Goal: Feedback & Contribution: Leave review/rating

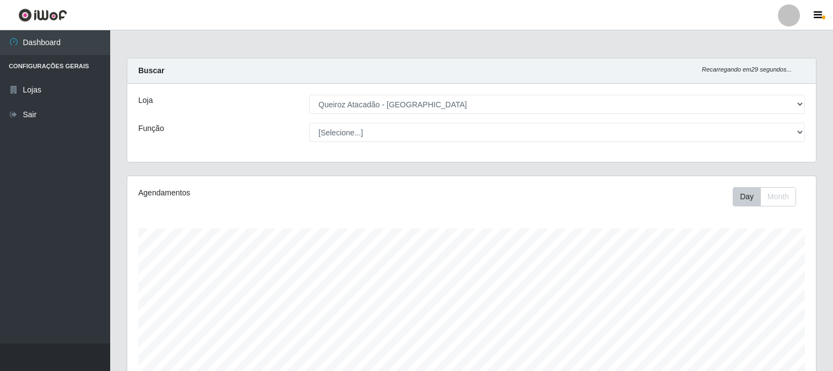
select select "464"
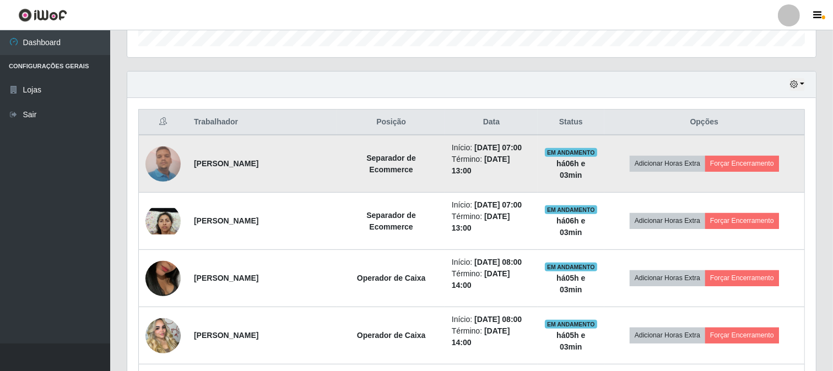
scroll to position [228, 689]
click at [764, 161] on button "Forçar Encerramento" at bounding box center [742, 163] width 74 height 15
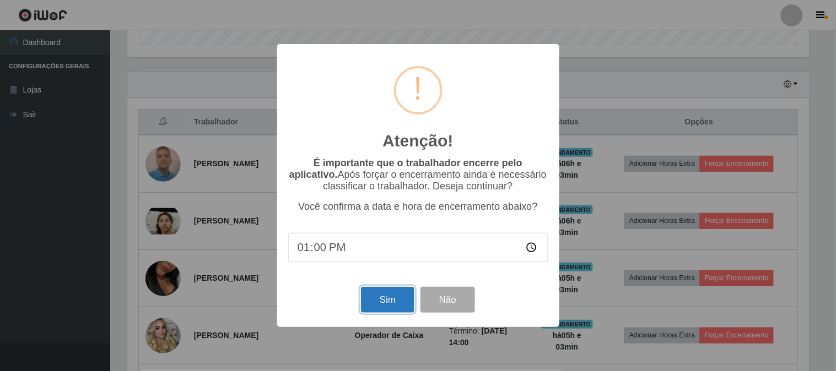
click at [381, 303] on button "Sim" at bounding box center [387, 300] width 53 height 26
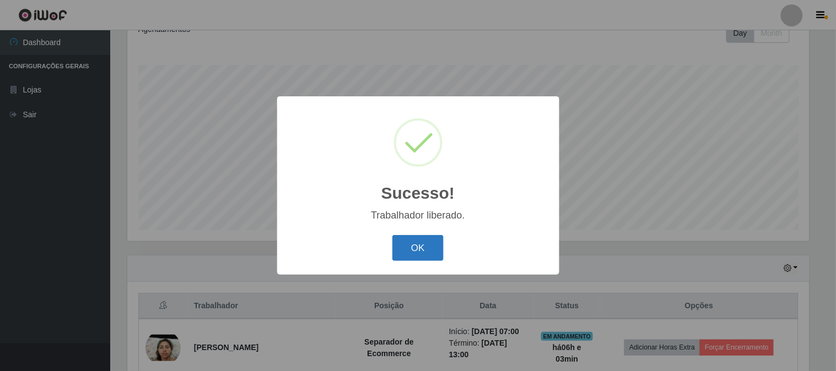
click at [410, 245] on button "OK" at bounding box center [417, 248] width 51 height 26
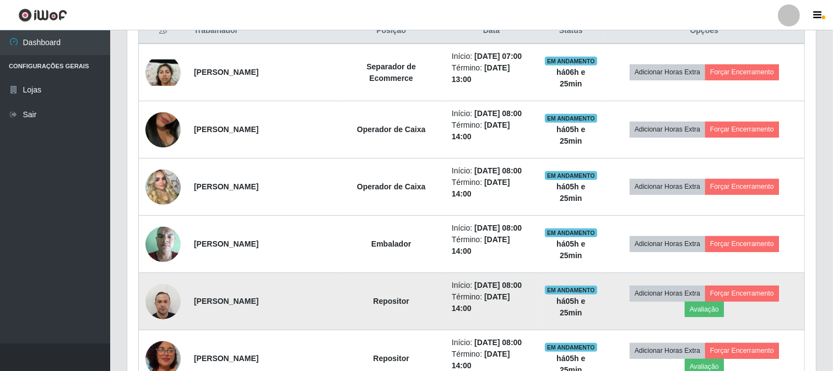
scroll to position [339, 0]
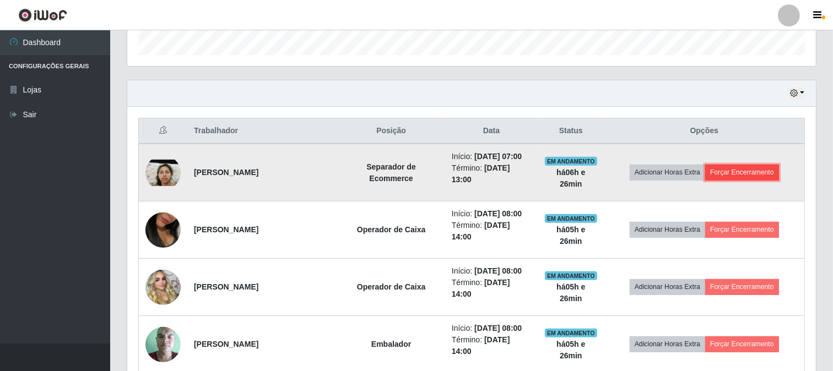
click at [729, 170] on button "Forçar Encerramento" at bounding box center [742, 172] width 74 height 15
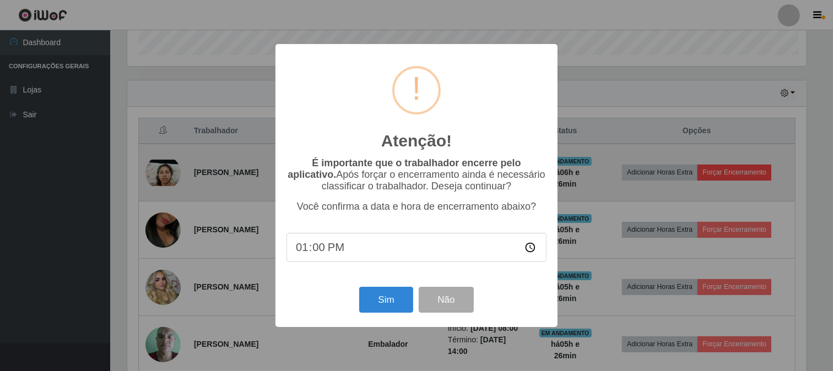
scroll to position [228, 682]
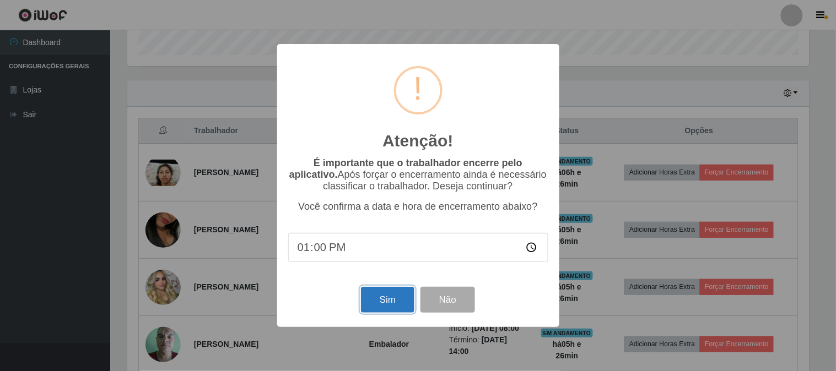
click at [381, 305] on button "Sim" at bounding box center [387, 300] width 53 height 26
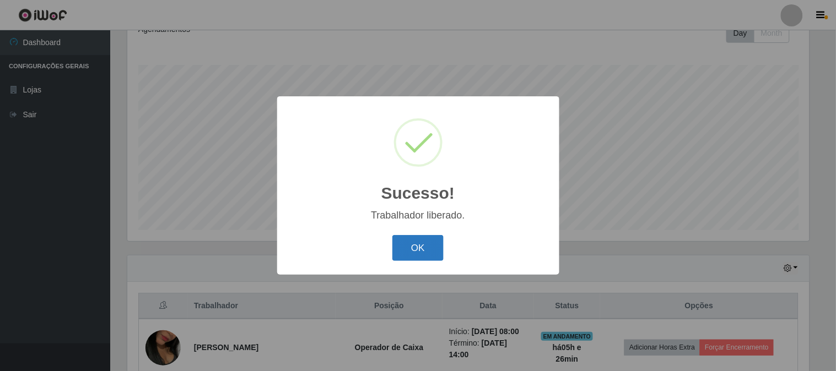
click at [437, 250] on button "OK" at bounding box center [417, 248] width 51 height 26
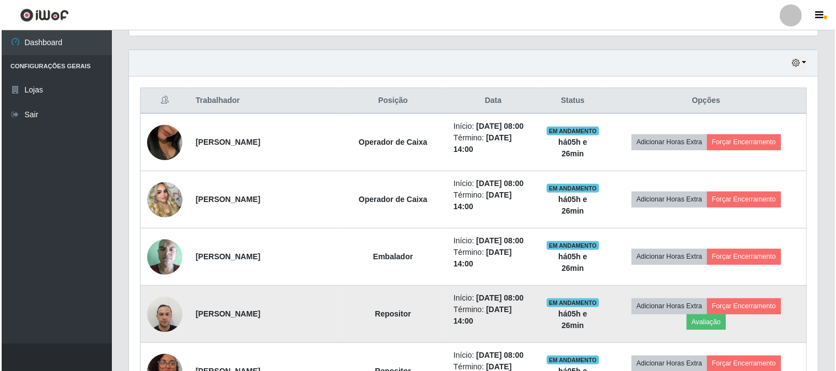
scroll to position [348, 0]
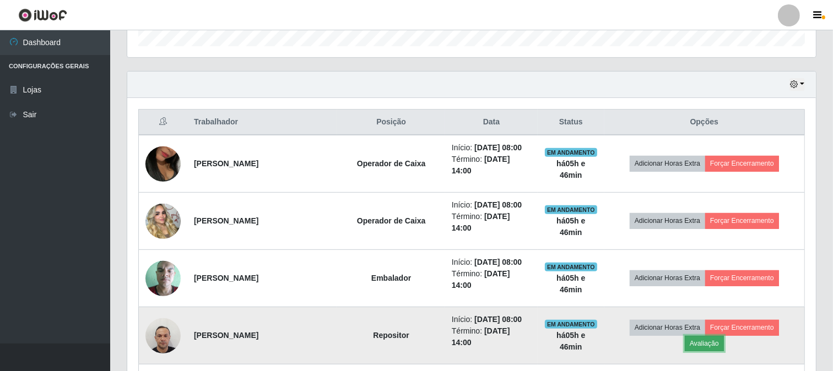
click at [716, 345] on button "Avaliação" at bounding box center [704, 343] width 39 height 15
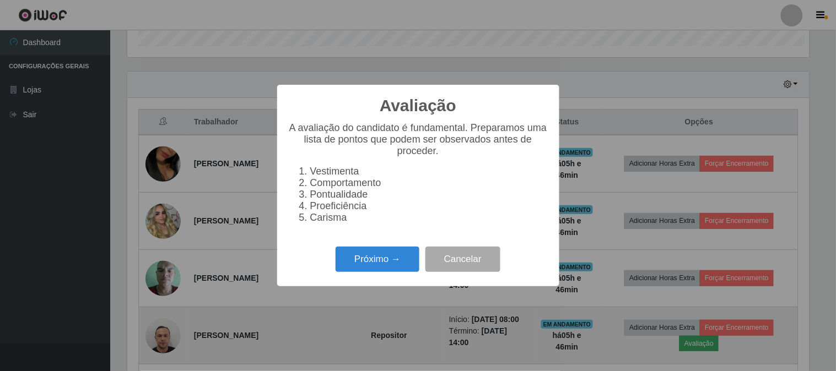
scroll to position [228, 682]
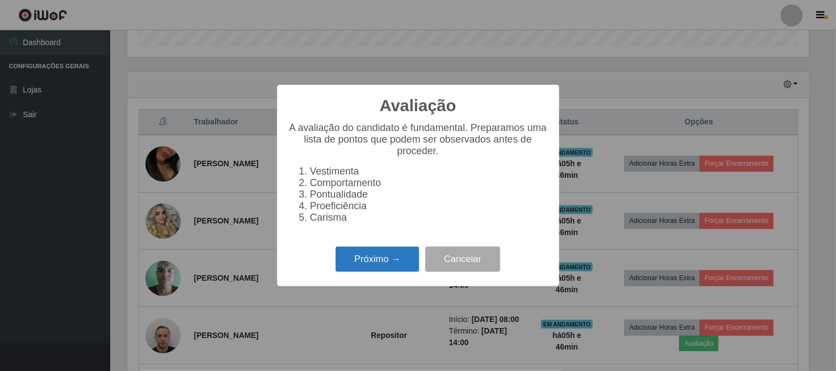
click at [366, 265] on button "Próximo →" at bounding box center [378, 260] width 84 height 26
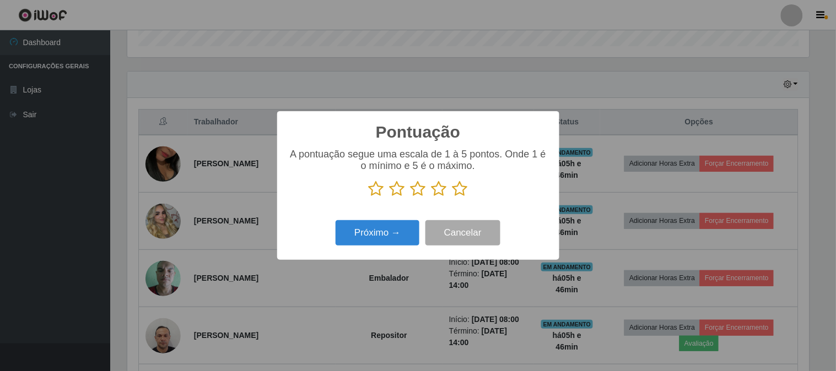
scroll to position [550765, 550312]
click at [460, 191] on icon at bounding box center [459, 189] width 15 height 17
click at [452, 197] on input "radio" at bounding box center [452, 197] width 0 height 0
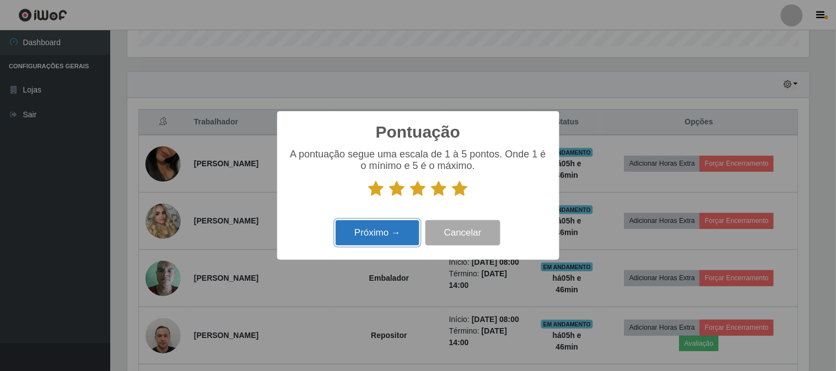
click at [373, 232] on button "Próximo →" at bounding box center [378, 233] width 84 height 26
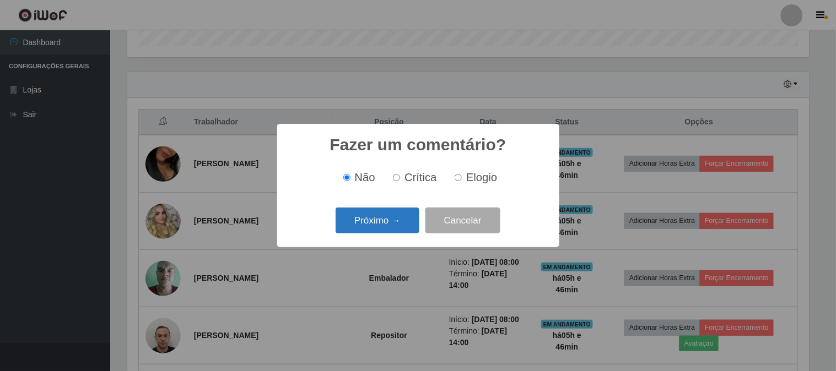
click at [373, 229] on button "Próximo →" at bounding box center [378, 221] width 84 height 26
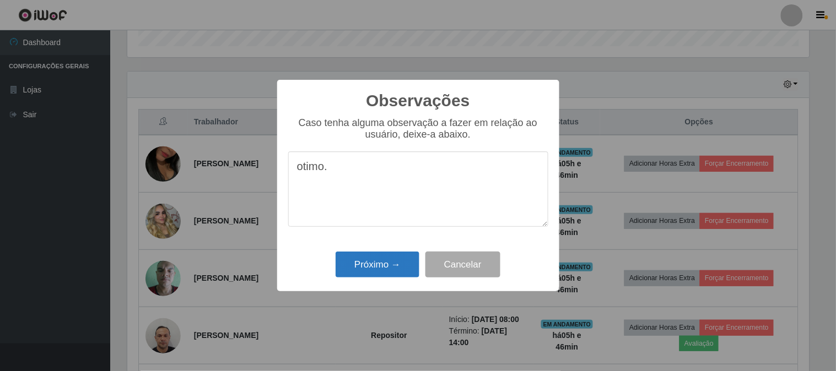
type textarea "otimo."
click at [377, 267] on button "Próximo →" at bounding box center [378, 265] width 84 height 26
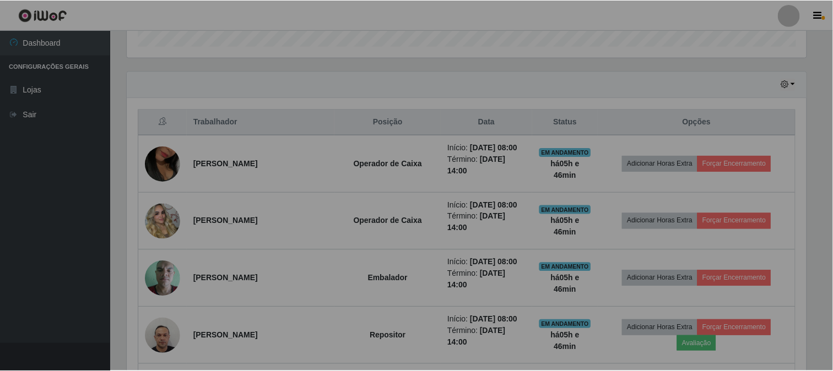
scroll to position [228, 689]
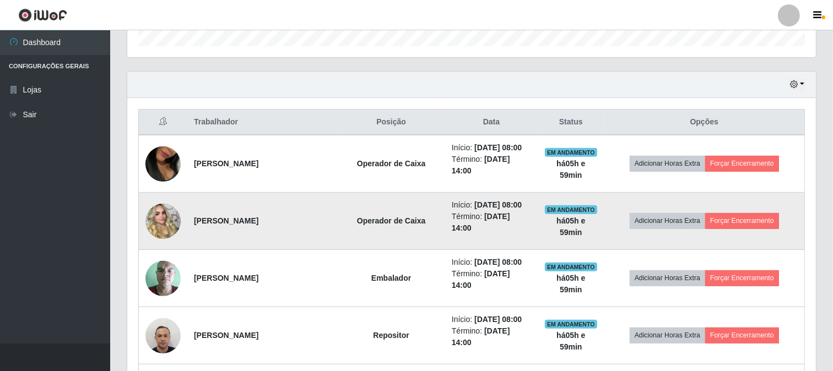
click at [349, 204] on td "Operador de Caixa" at bounding box center [391, 221] width 108 height 57
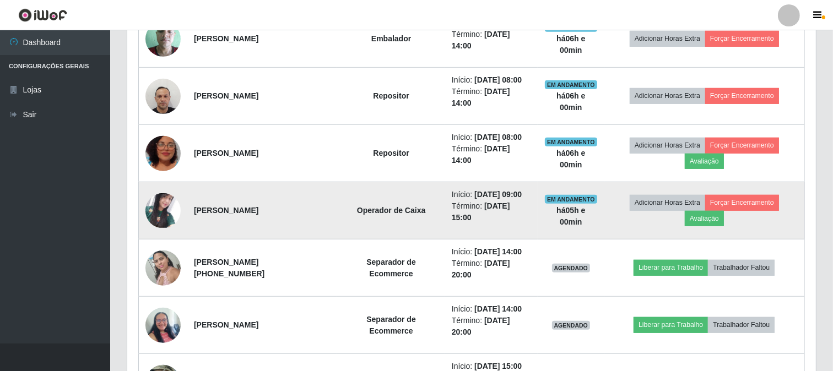
scroll to position [649, 0]
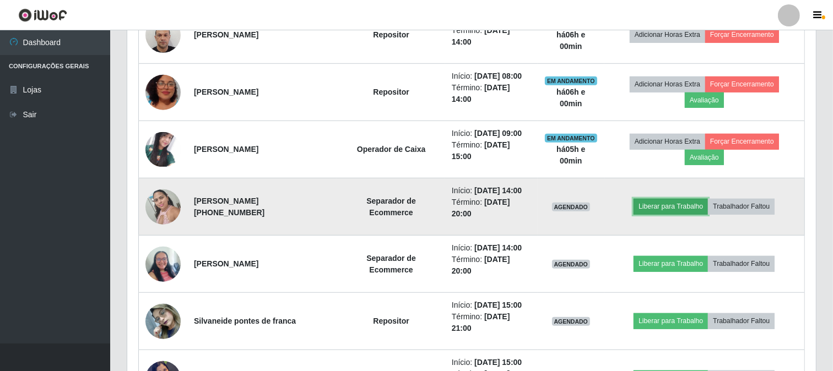
click at [685, 207] on button "Liberar para Trabalho" at bounding box center [671, 206] width 74 height 15
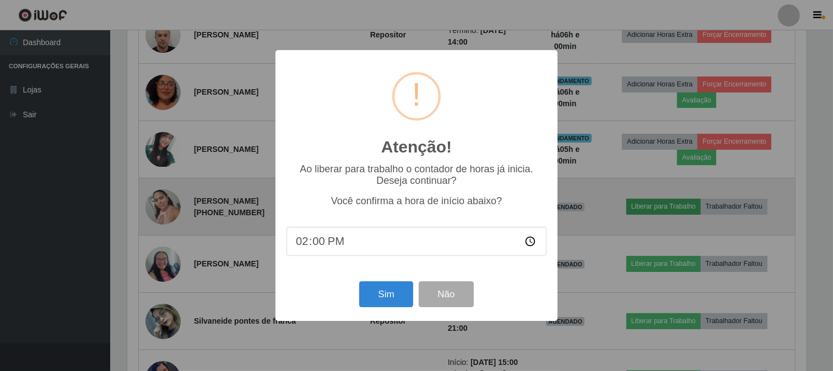
scroll to position [228, 682]
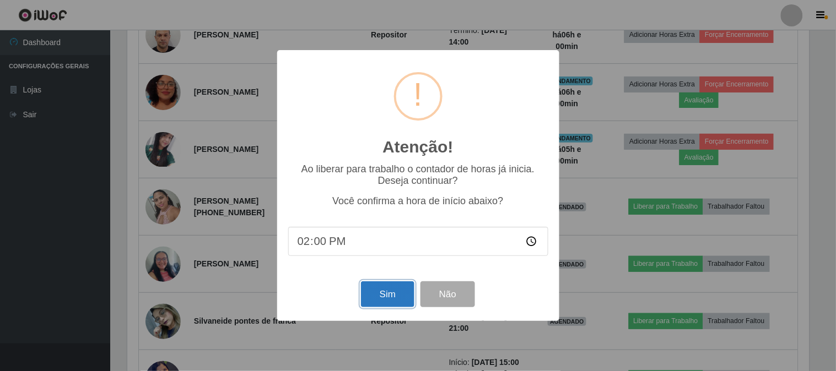
click at [398, 298] on button "Sim" at bounding box center [387, 295] width 53 height 26
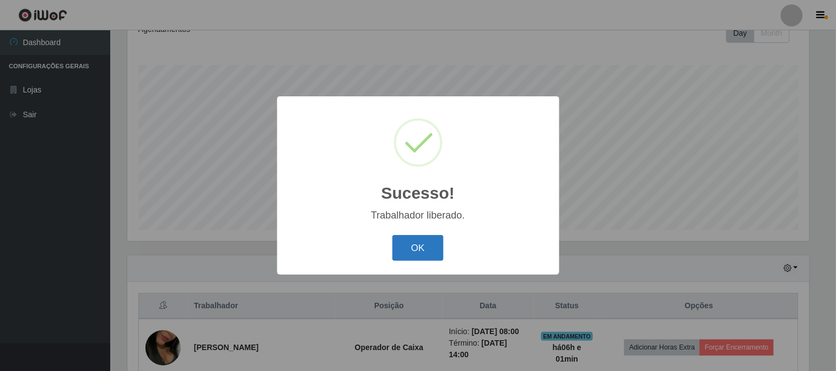
click at [399, 259] on button "OK" at bounding box center [417, 248] width 51 height 26
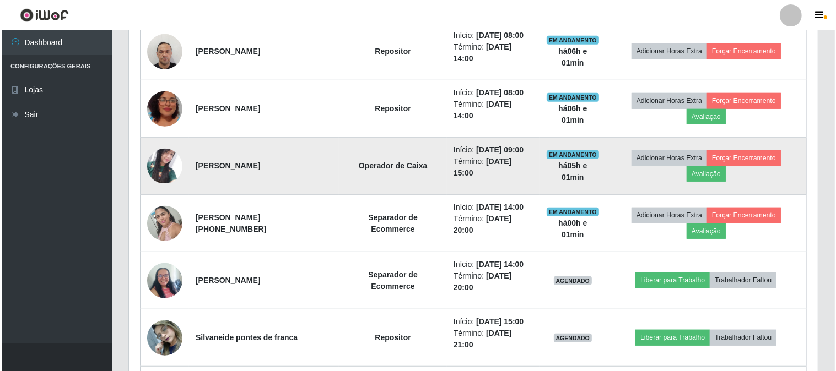
scroll to position [653, 0]
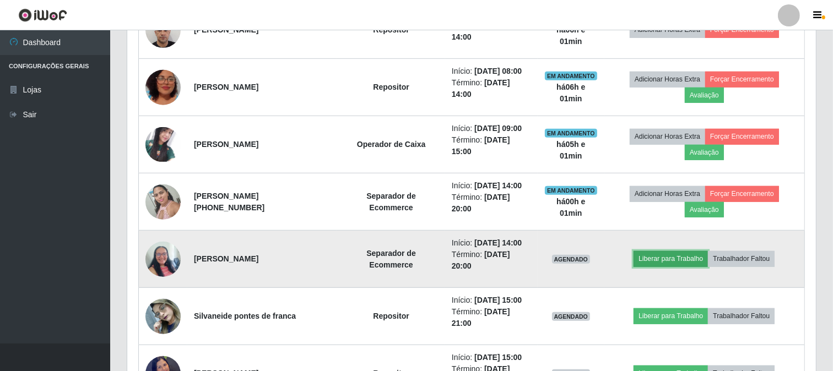
click at [657, 264] on button "Liberar para Trabalho" at bounding box center [671, 258] width 74 height 15
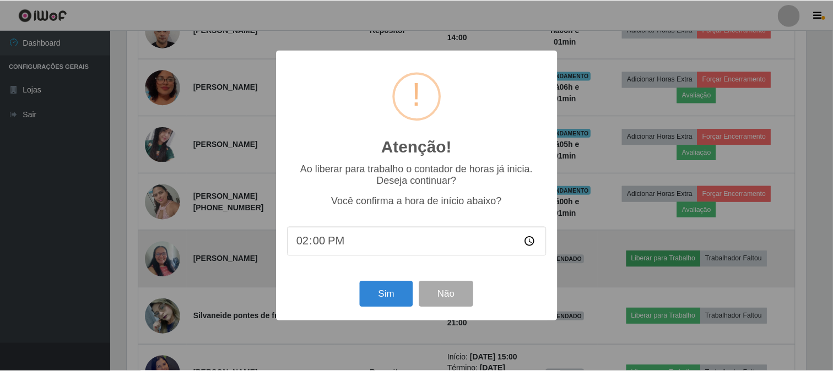
scroll to position [228, 682]
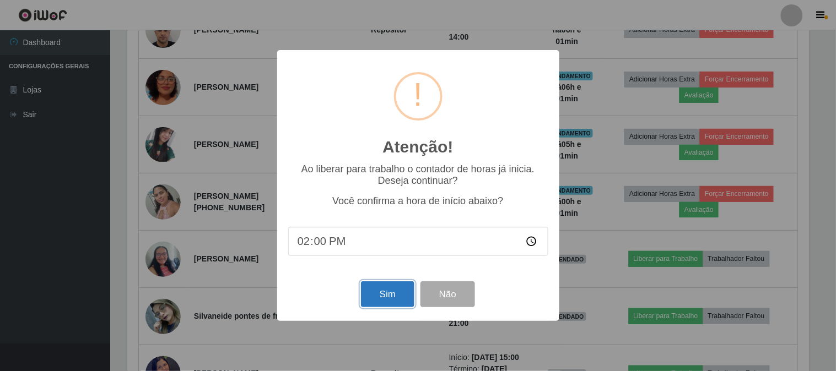
click at [386, 290] on button "Sim" at bounding box center [387, 295] width 53 height 26
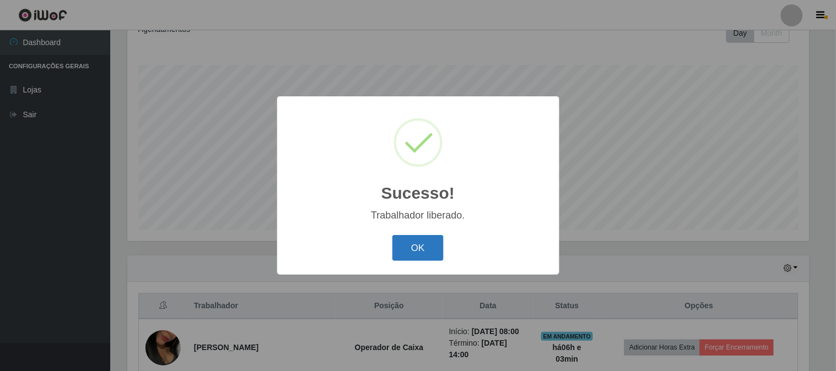
click at [425, 255] on button "OK" at bounding box center [417, 248] width 51 height 26
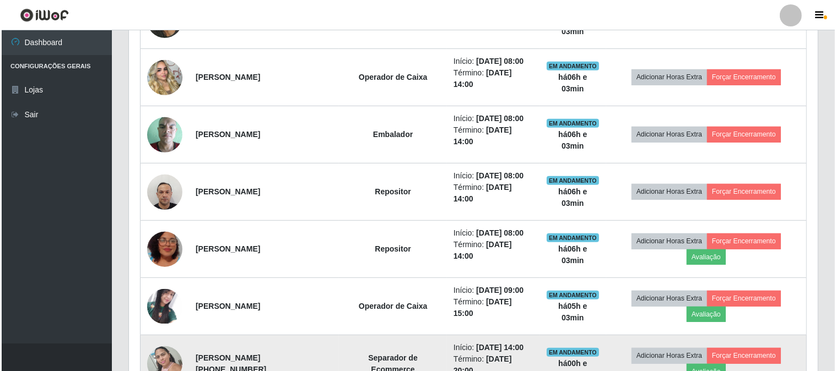
scroll to position [470, 0]
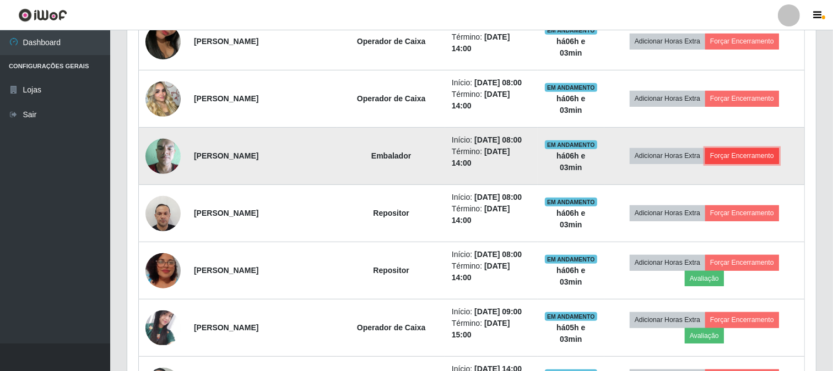
click at [756, 150] on button "Forçar Encerramento" at bounding box center [742, 155] width 74 height 15
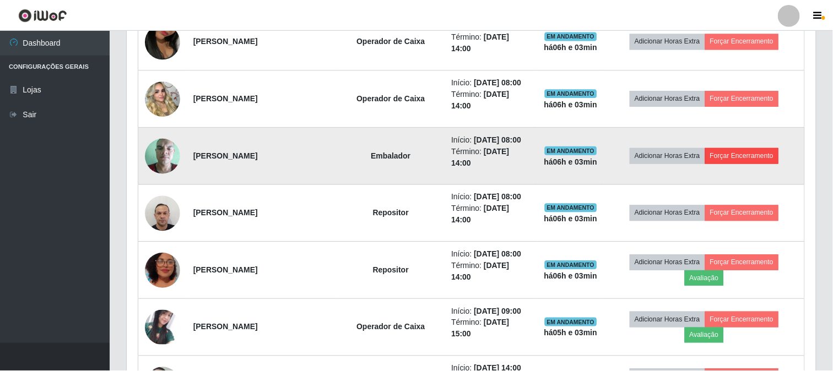
scroll to position [228, 682]
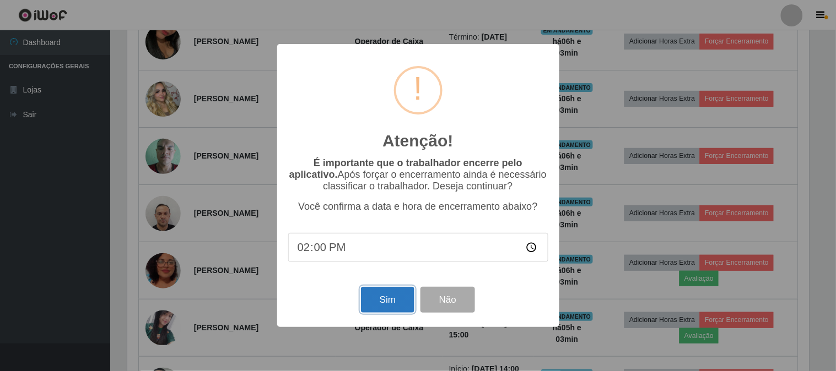
click at [395, 301] on button "Sim" at bounding box center [387, 300] width 53 height 26
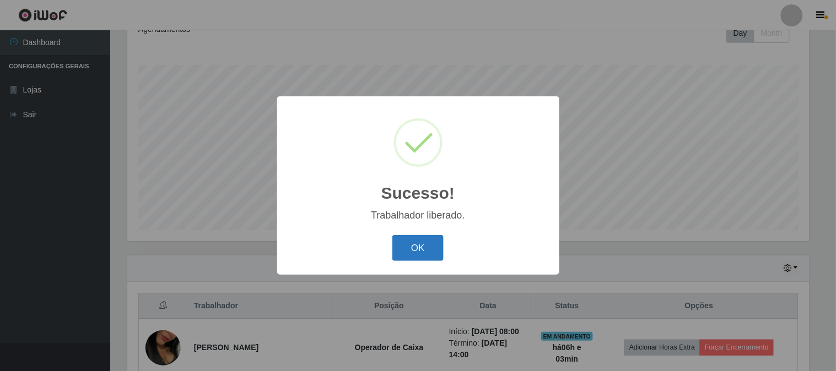
click at [438, 245] on button "OK" at bounding box center [417, 248] width 51 height 26
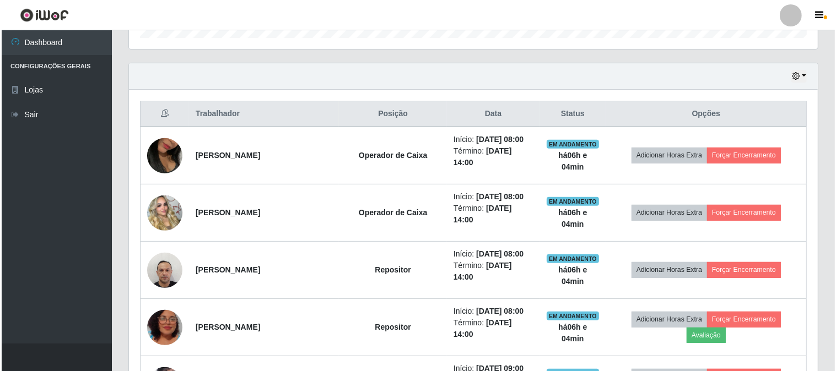
scroll to position [470, 0]
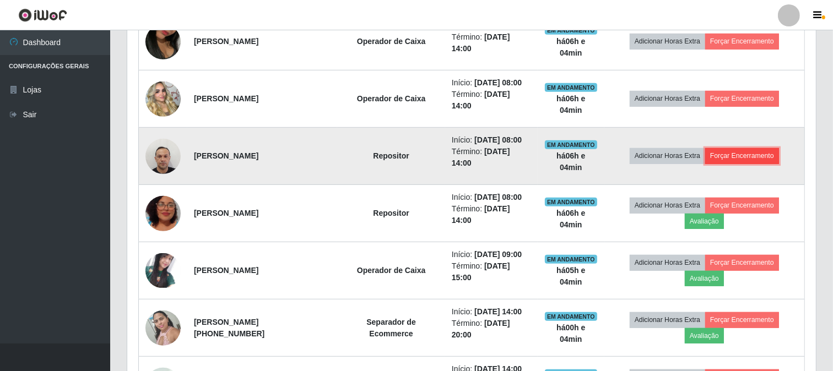
click at [737, 153] on button "Forçar Encerramento" at bounding box center [742, 155] width 74 height 15
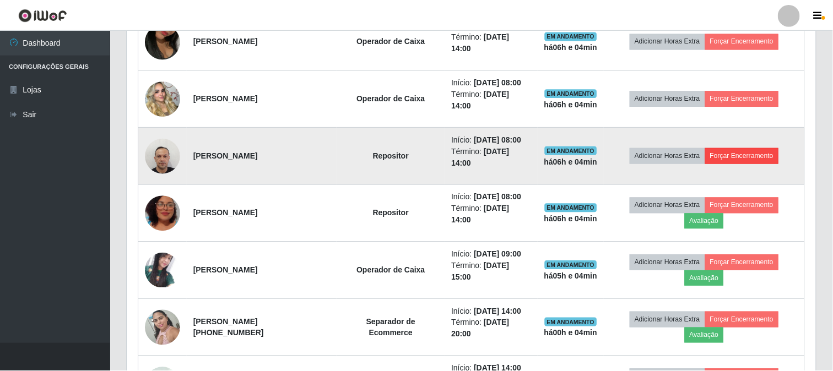
scroll to position [228, 682]
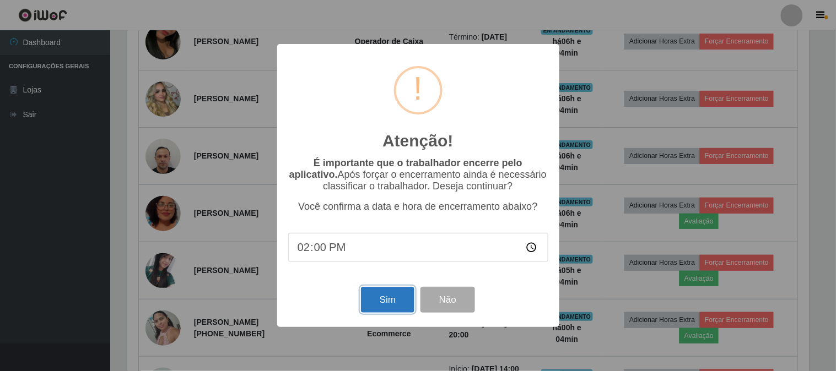
click at [376, 296] on button "Sim" at bounding box center [387, 300] width 53 height 26
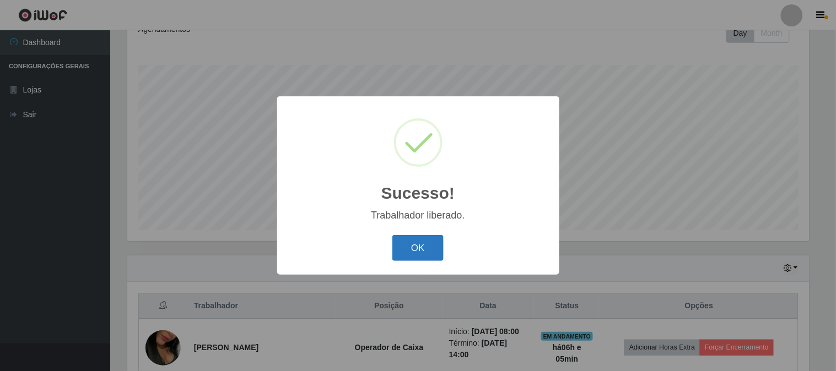
click at [406, 249] on button "OK" at bounding box center [417, 248] width 51 height 26
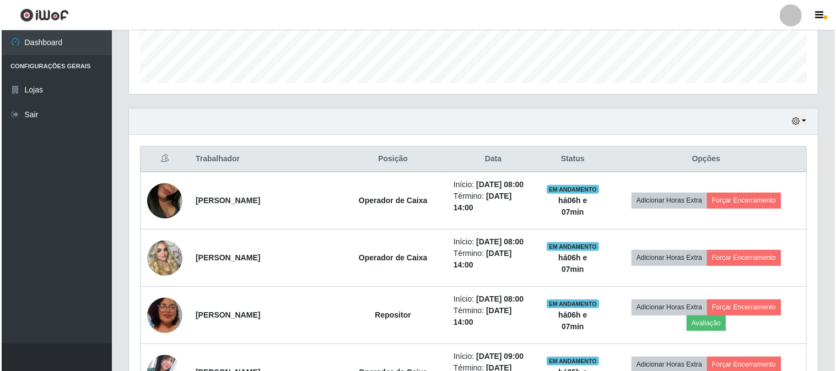
scroll to position [335, 0]
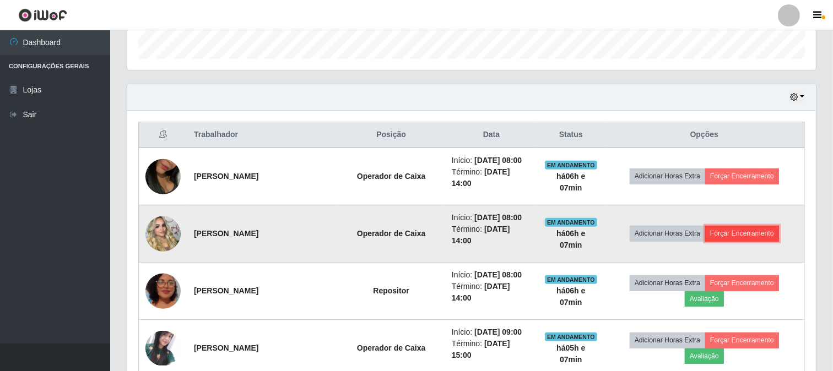
click at [725, 228] on button "Forçar Encerramento" at bounding box center [742, 233] width 74 height 15
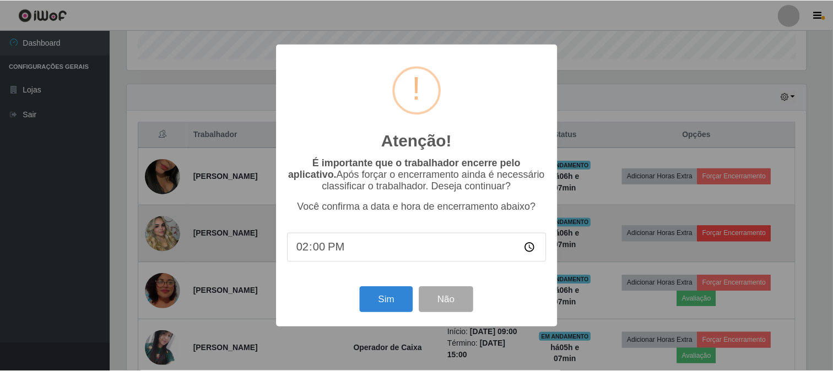
scroll to position [228, 682]
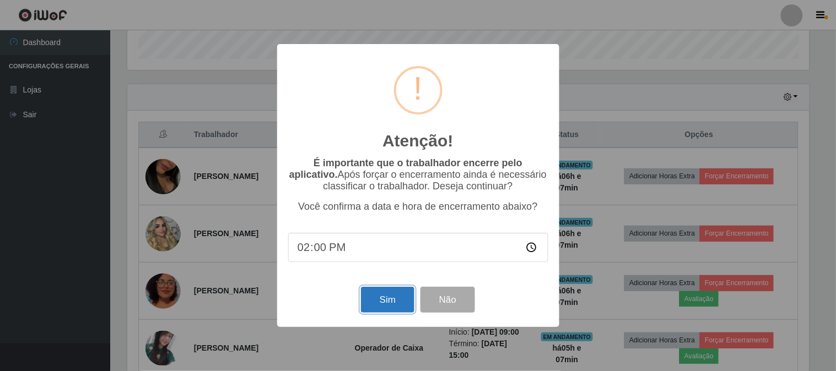
click at [403, 304] on button "Sim" at bounding box center [387, 300] width 53 height 26
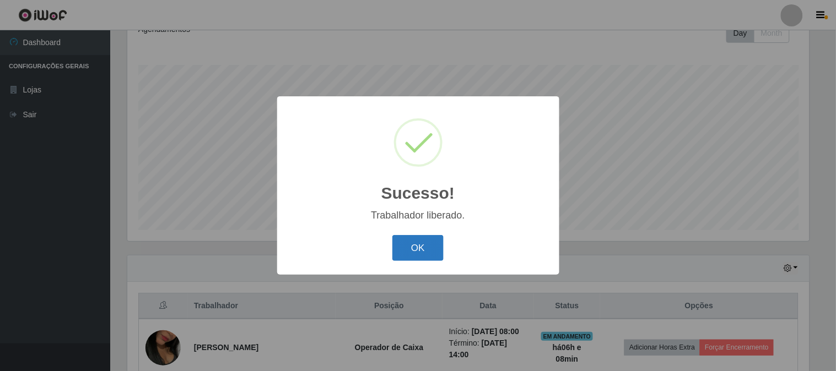
click at [407, 244] on button "OK" at bounding box center [417, 248] width 51 height 26
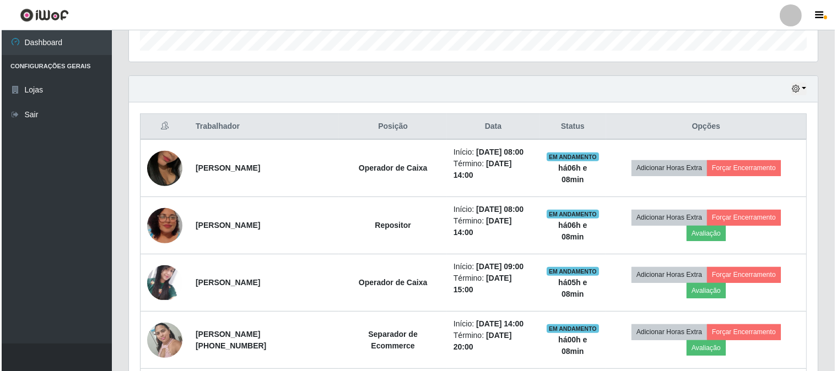
scroll to position [409, 0]
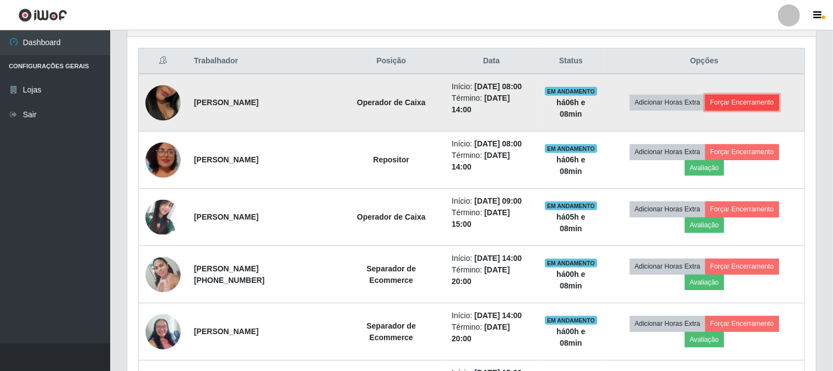
click at [742, 98] on button "Forçar Encerramento" at bounding box center [742, 102] width 74 height 15
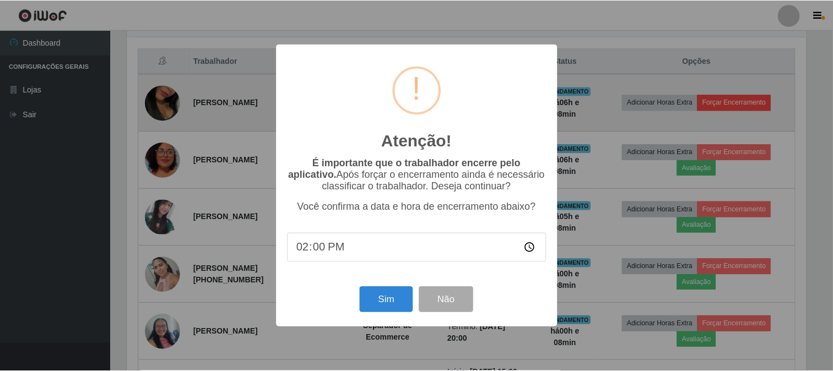
scroll to position [228, 682]
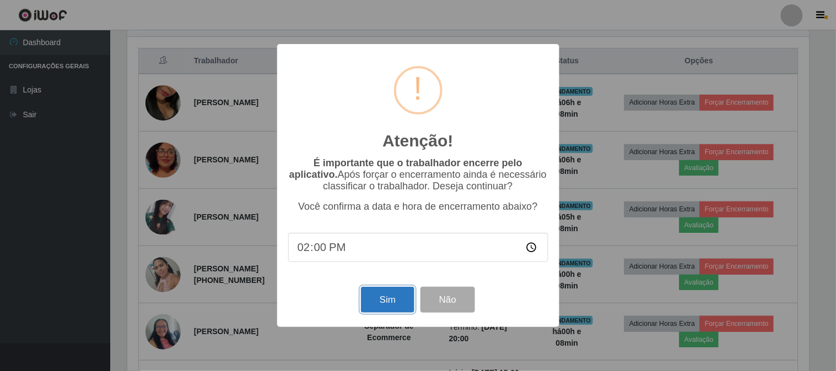
click at [384, 296] on button "Sim" at bounding box center [387, 300] width 53 height 26
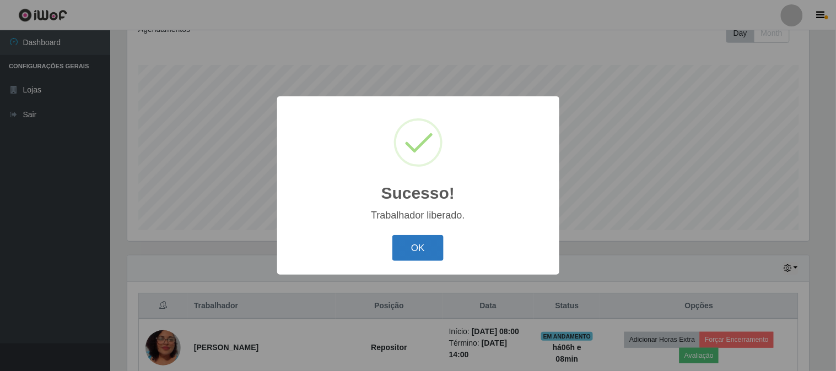
click at [409, 256] on button "OK" at bounding box center [417, 248] width 51 height 26
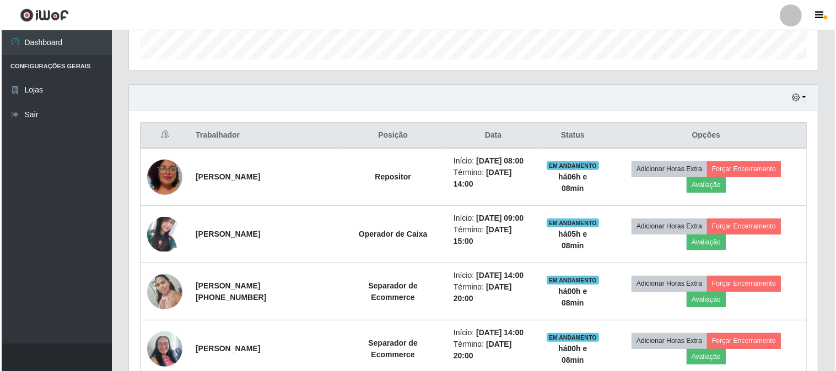
scroll to position [348, 0]
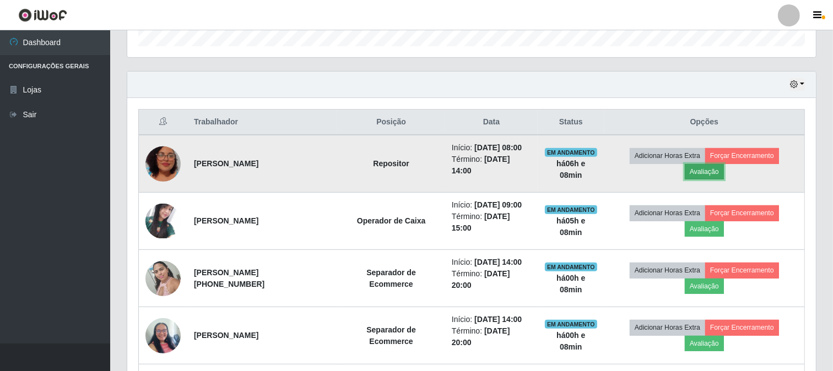
click at [709, 171] on button "Avaliação" at bounding box center [704, 171] width 39 height 15
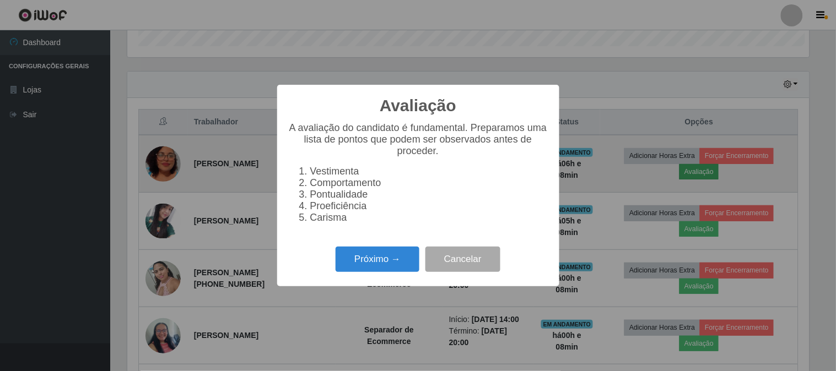
scroll to position [228, 682]
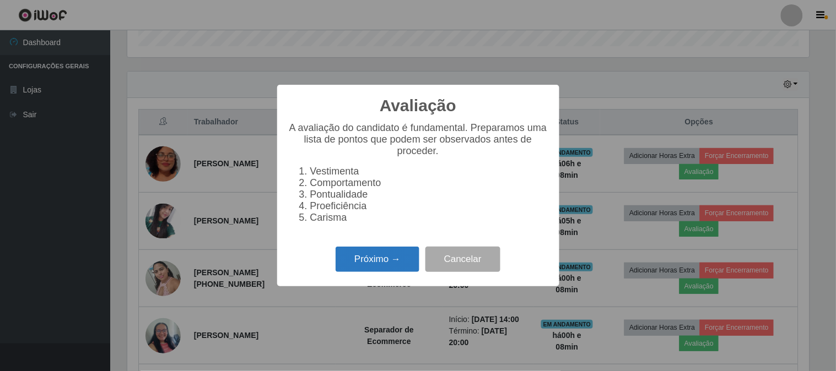
click at [368, 272] on button "Próximo →" at bounding box center [378, 260] width 84 height 26
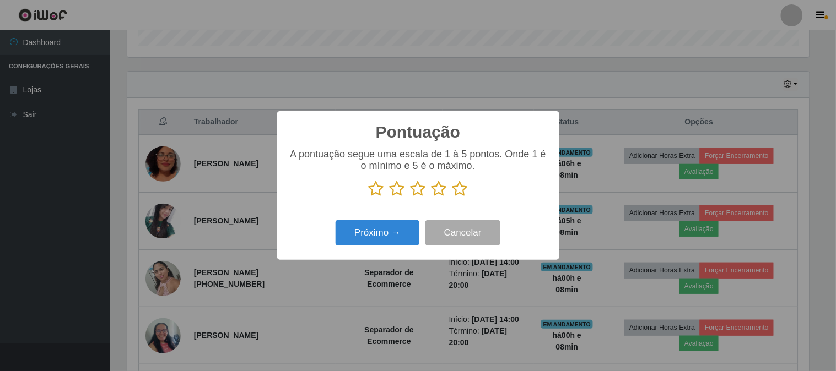
click at [459, 193] on icon at bounding box center [459, 189] width 15 height 17
click at [452, 197] on input "radio" at bounding box center [452, 197] width 0 height 0
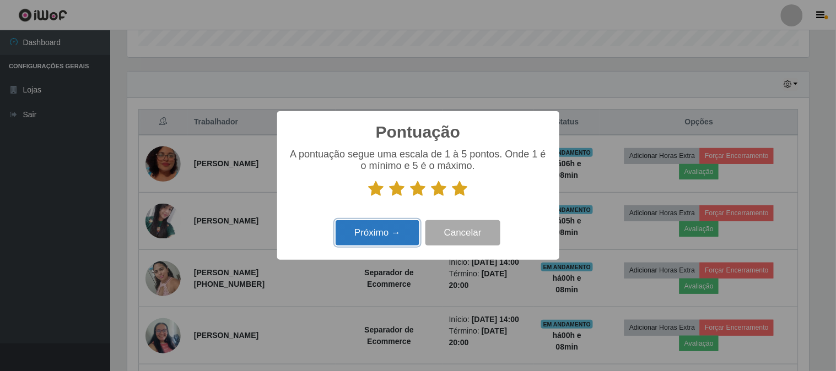
click at [366, 237] on button "Próximo →" at bounding box center [378, 233] width 84 height 26
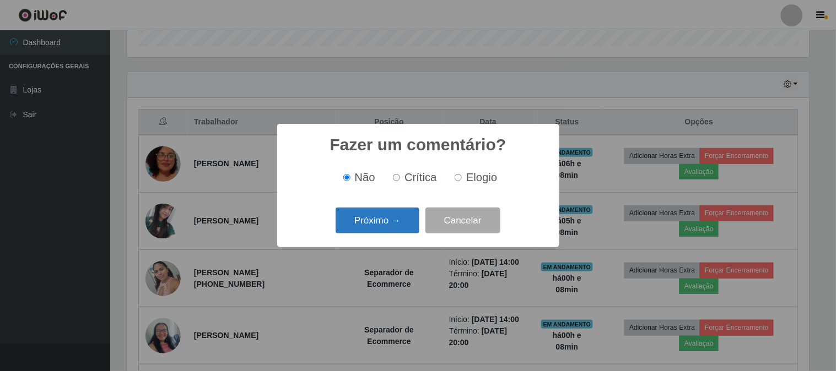
click at [371, 214] on button "Próximo →" at bounding box center [378, 221] width 84 height 26
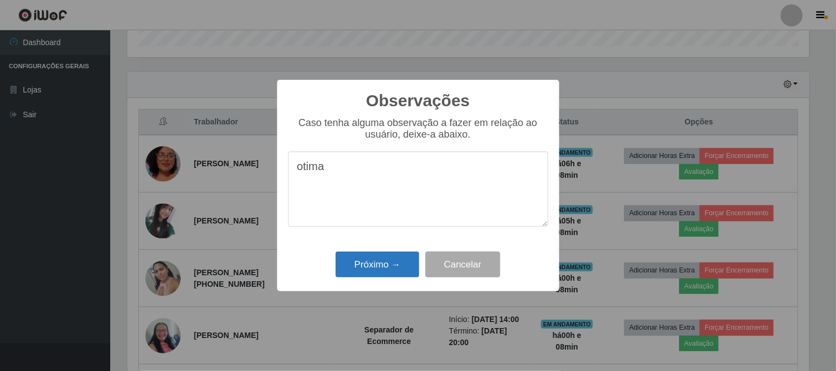
type textarea "otima"
click at [392, 268] on button "Próximo →" at bounding box center [378, 265] width 84 height 26
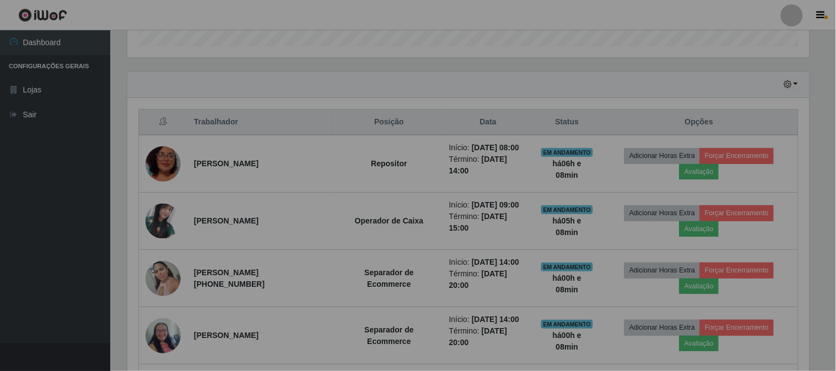
scroll to position [228, 689]
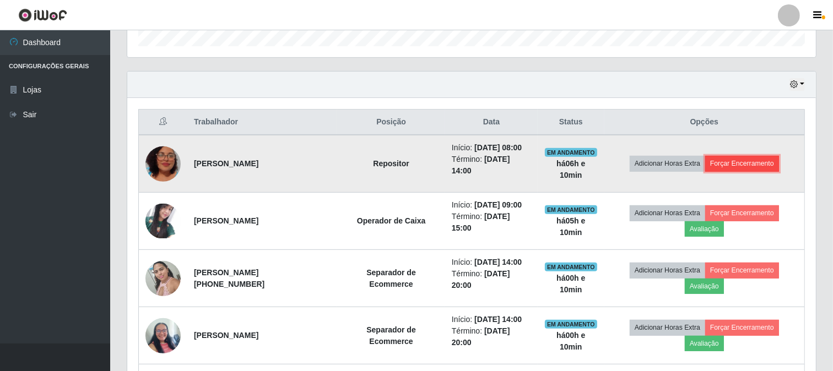
click at [751, 159] on button "Forçar Encerramento" at bounding box center [742, 163] width 74 height 15
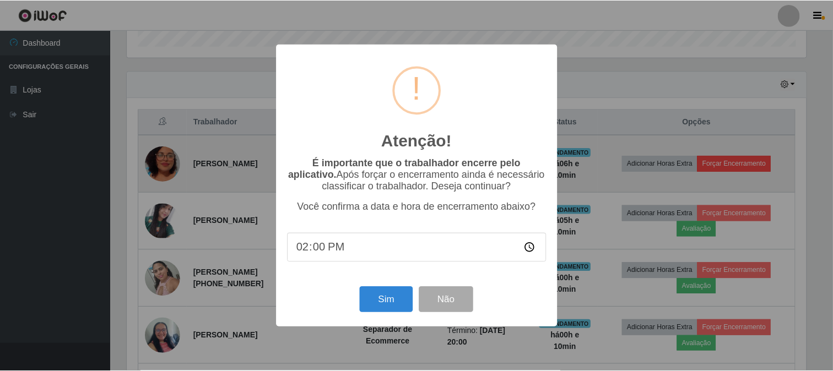
scroll to position [228, 682]
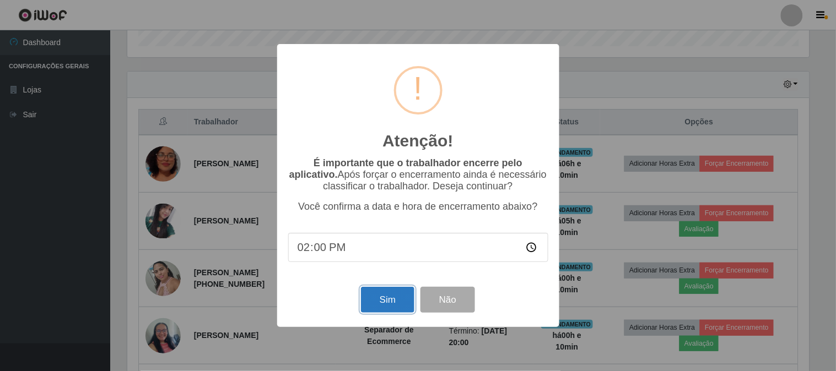
click at [381, 296] on button "Sim" at bounding box center [387, 300] width 53 height 26
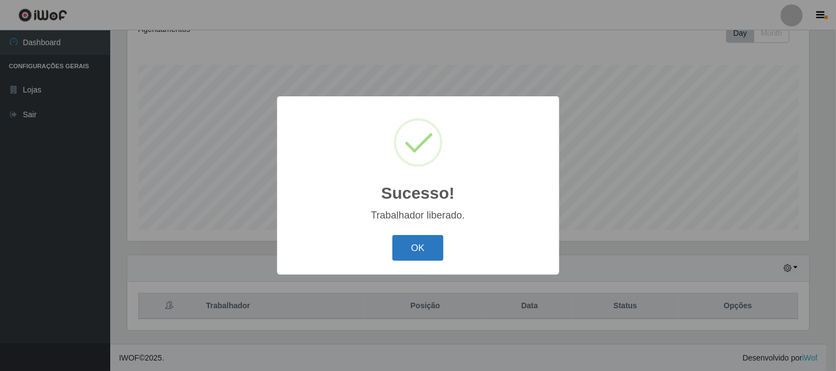
click at [413, 246] on button "OK" at bounding box center [417, 248] width 51 height 26
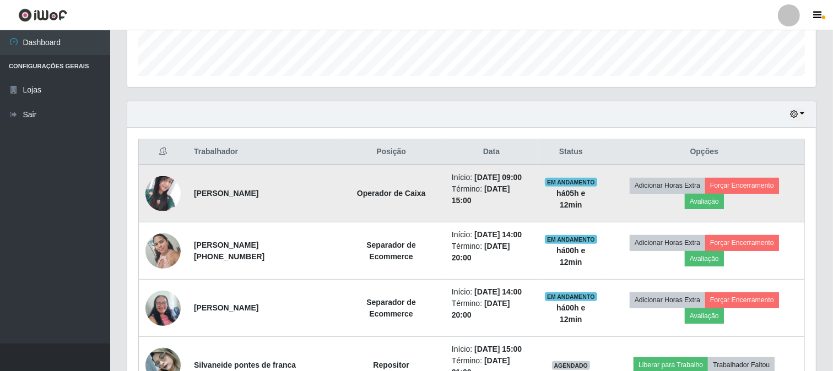
scroll to position [164, 0]
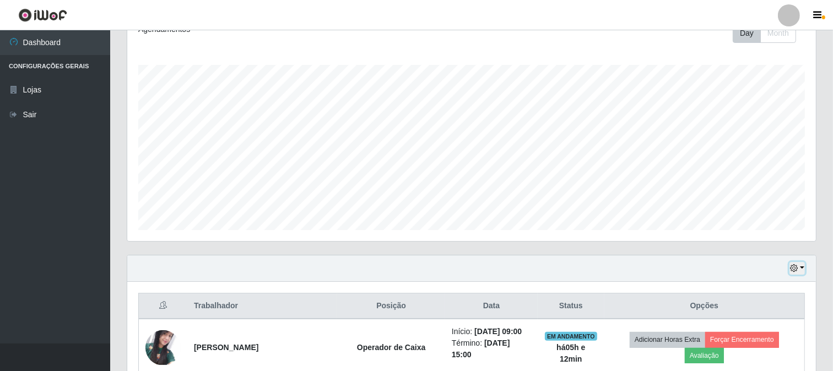
click at [799, 268] on button "button" at bounding box center [797, 268] width 15 height 13
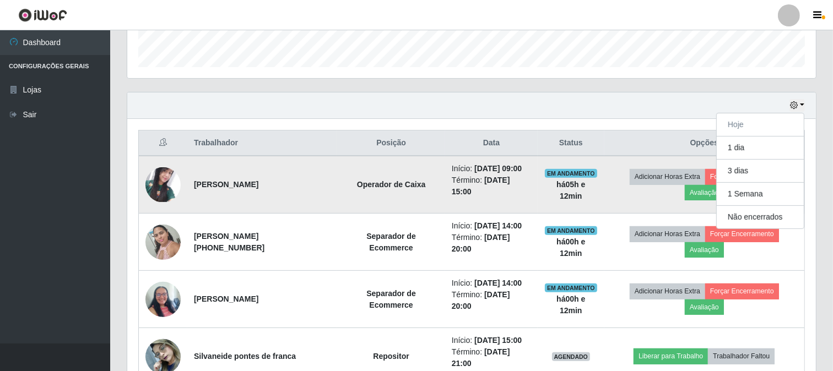
scroll to position [348, 0]
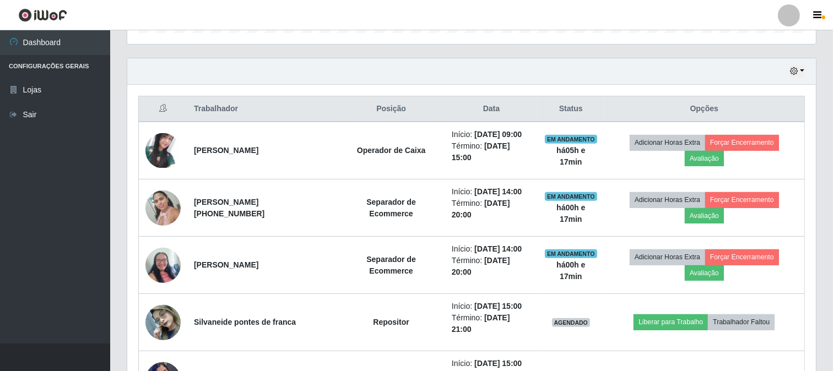
scroll to position [362, 0]
